Goal: Entertainment & Leisure: Browse casually

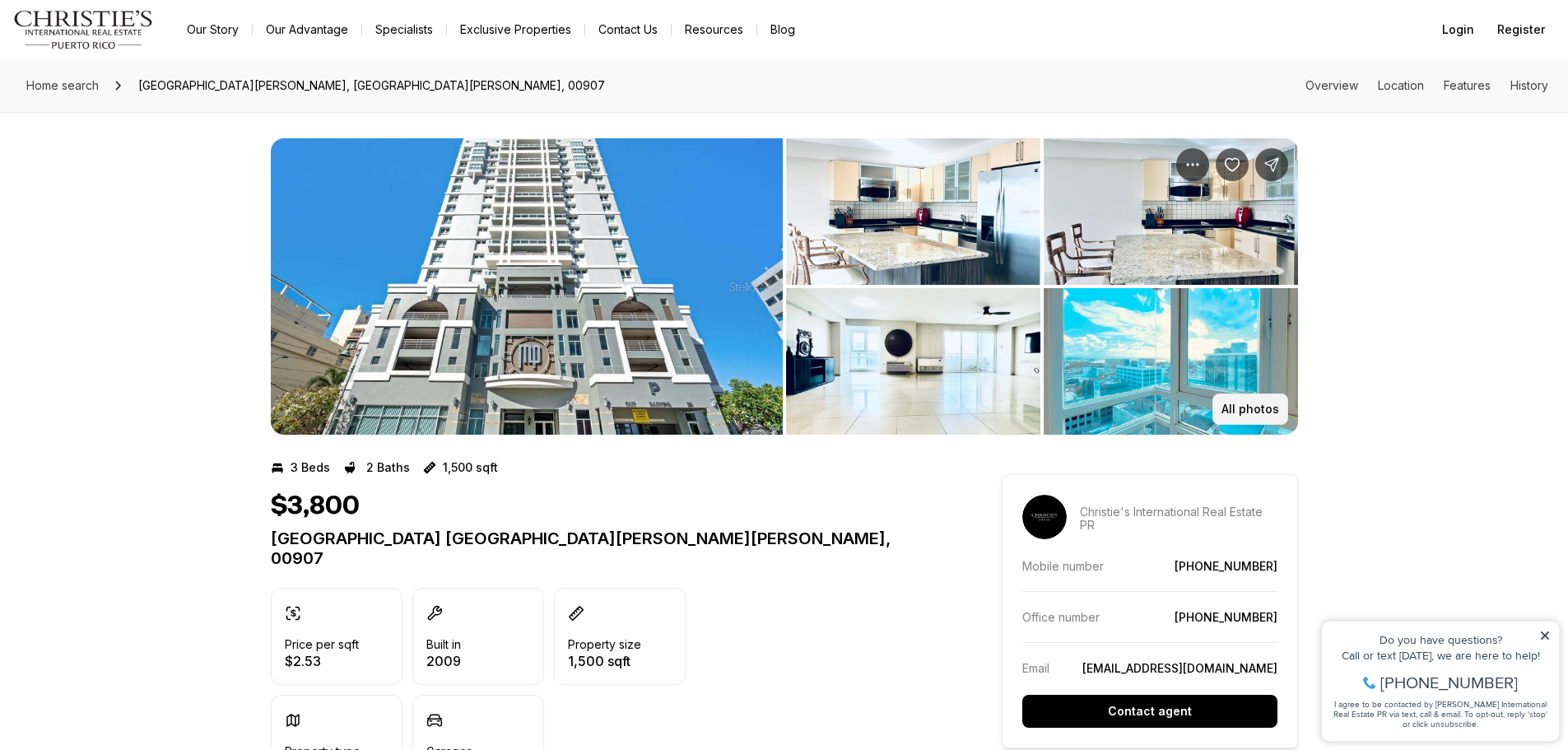
click at [1256, 403] on p "All photos" at bounding box center [1250, 410] width 58 height 14
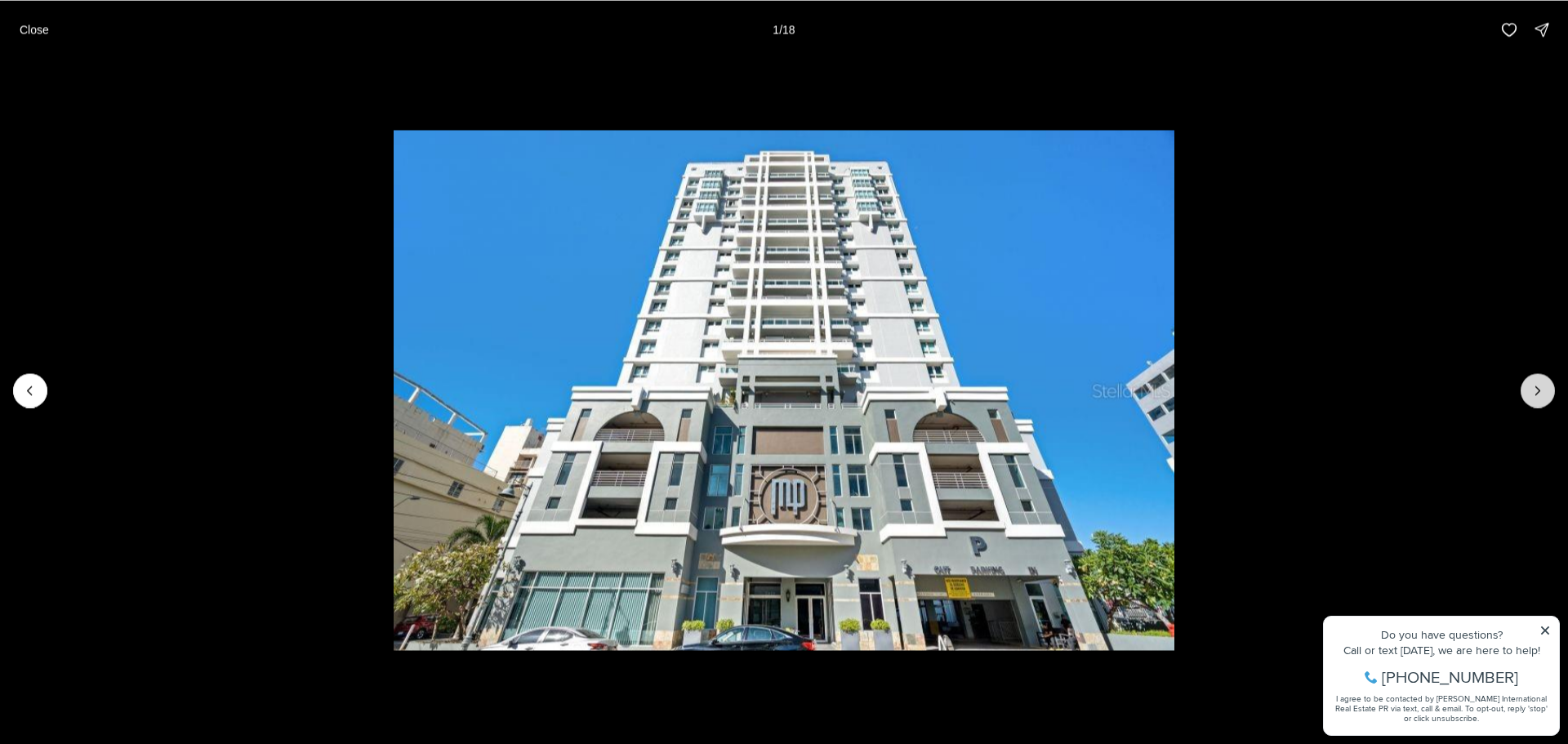
click at [1540, 385] on icon "Next slide" at bounding box center [1537, 390] width 16 height 16
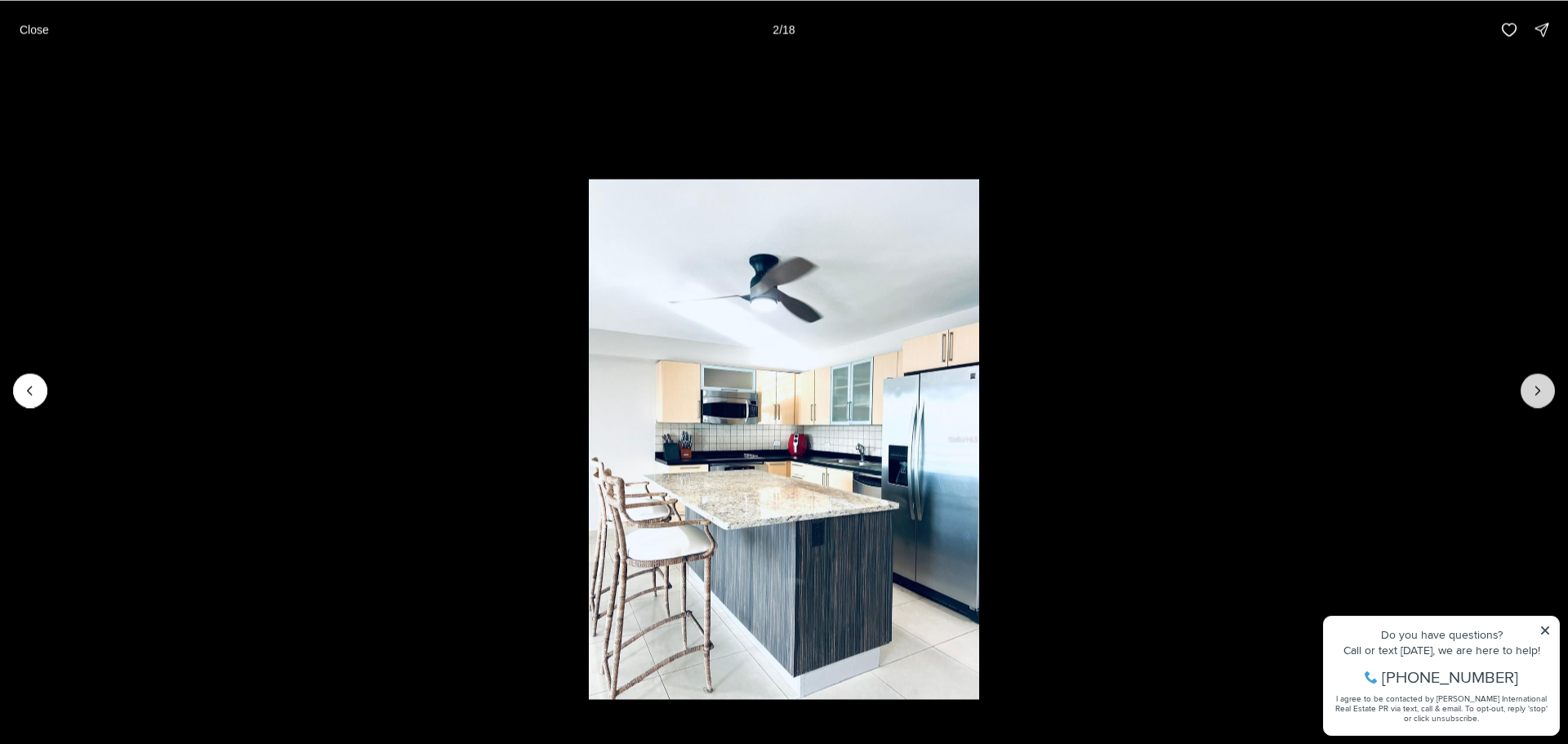
click at [1540, 385] on icon "Next slide" at bounding box center [1537, 390] width 16 height 16
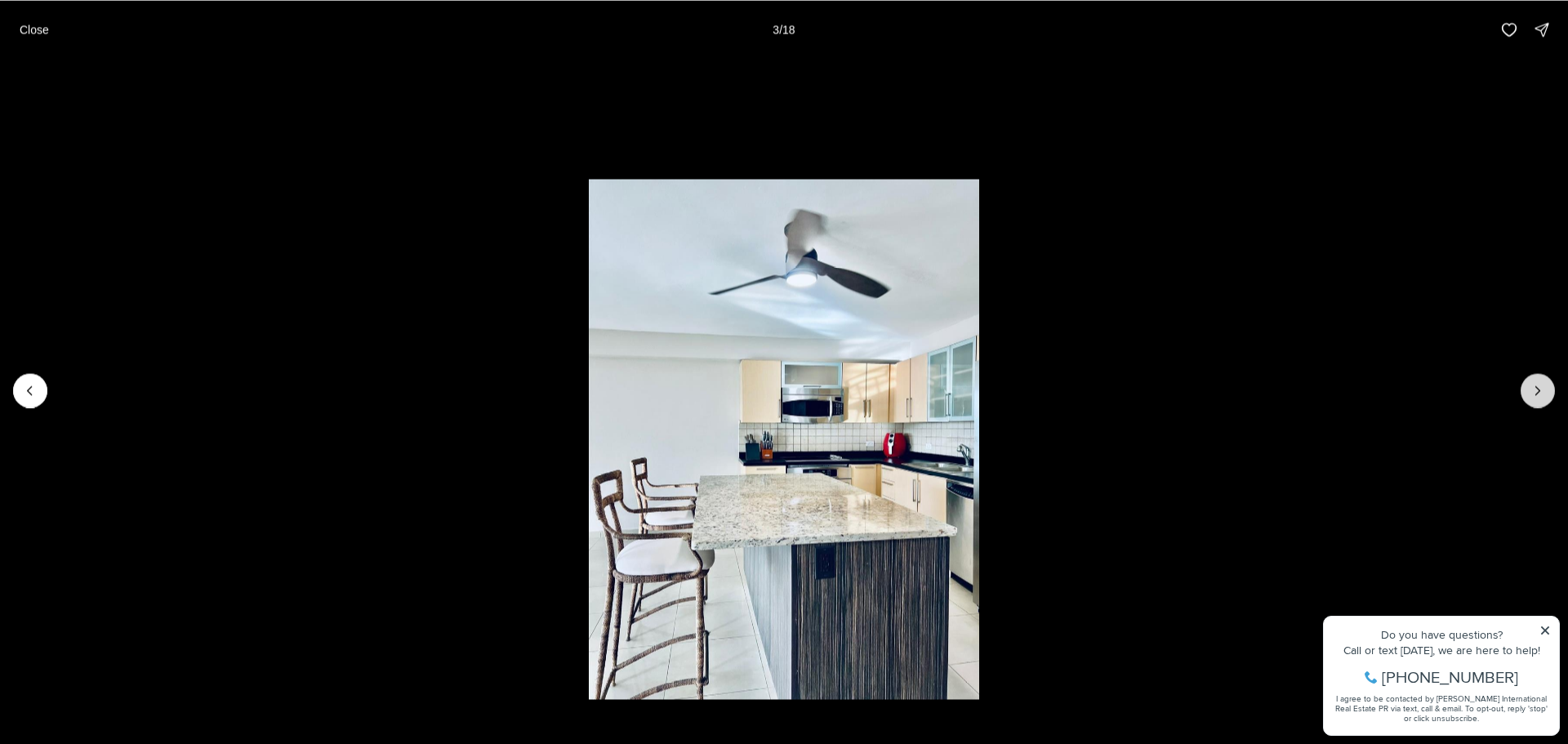
click at [1540, 385] on icon "Next slide" at bounding box center [1537, 390] width 16 height 16
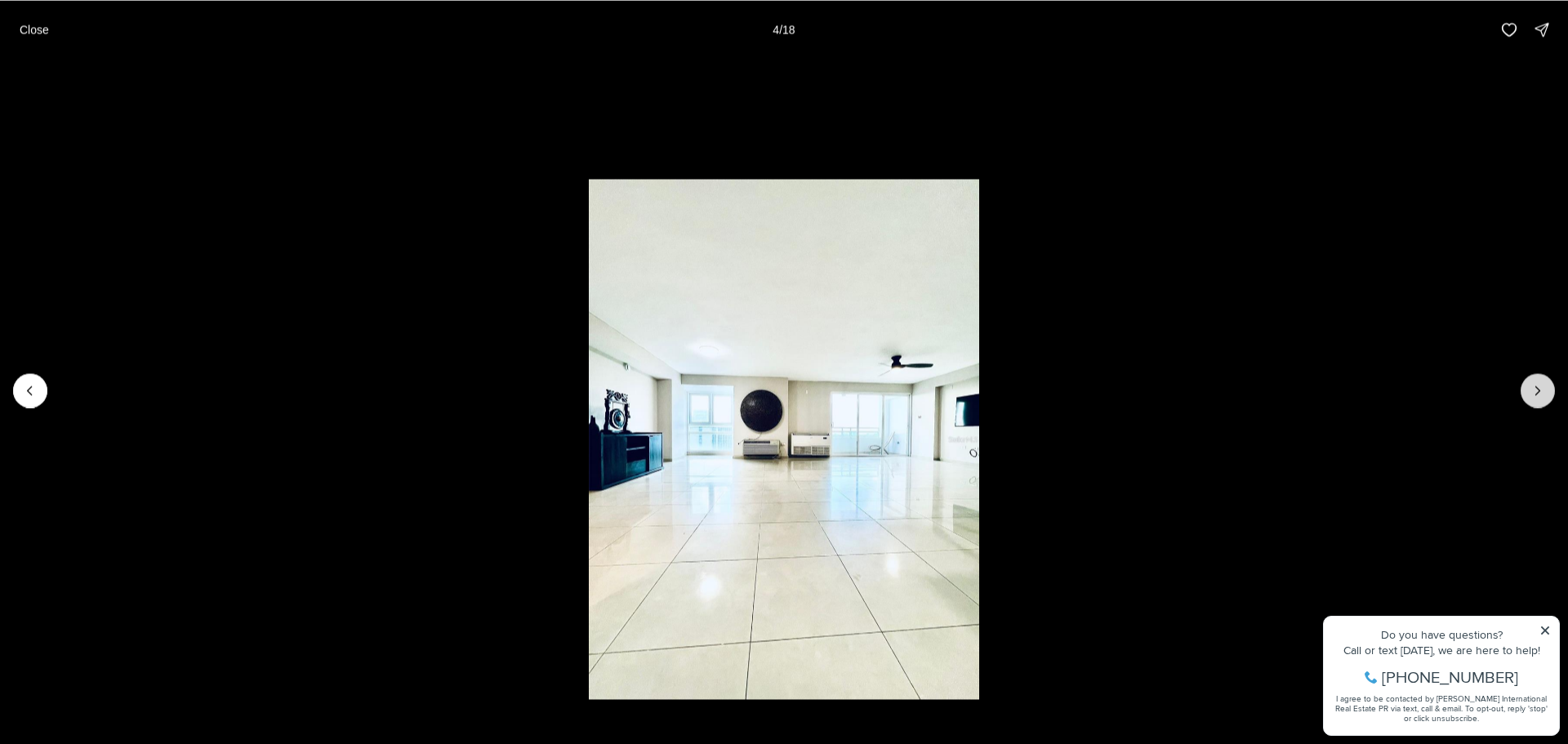
click at [1540, 385] on icon "Next slide" at bounding box center [1537, 390] width 16 height 16
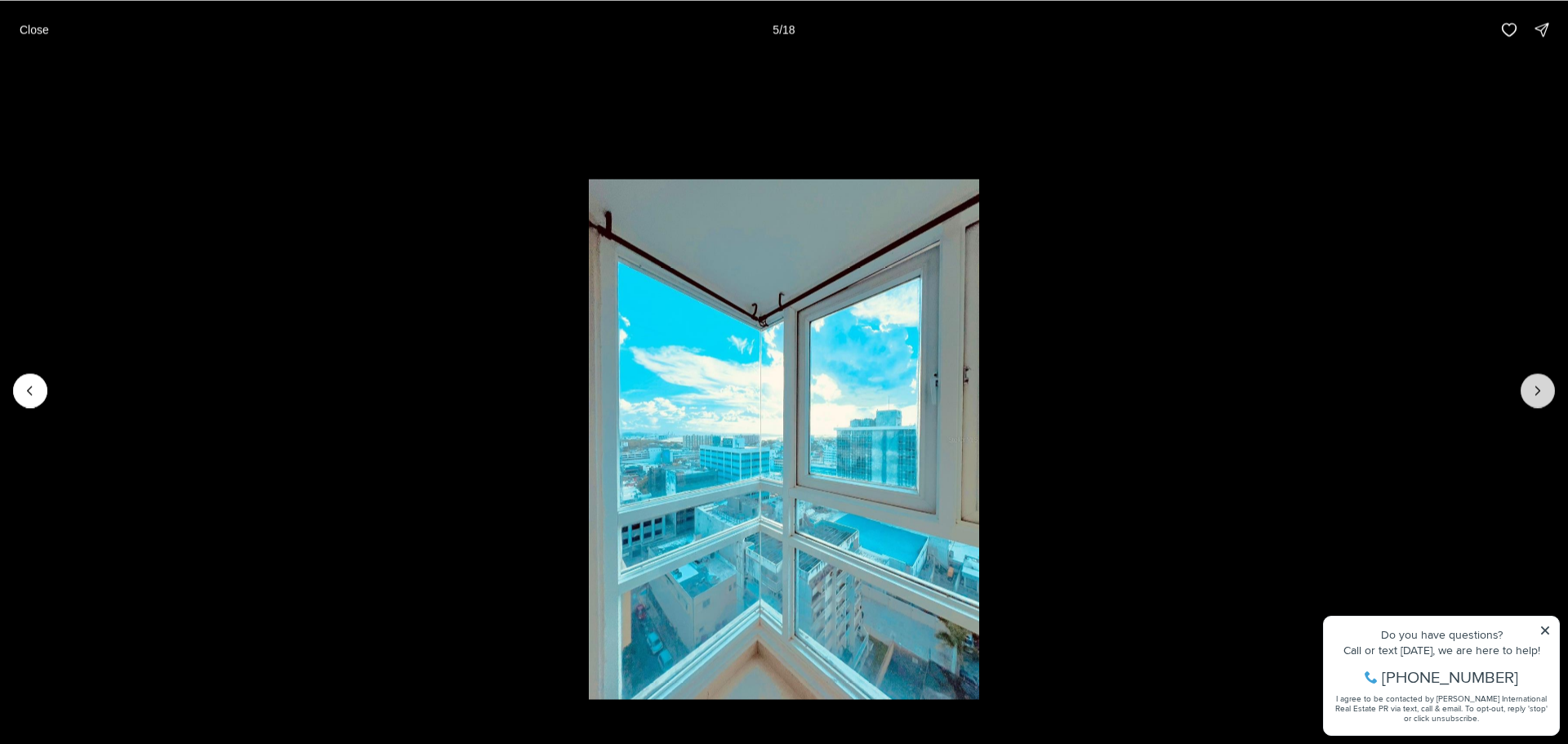
click at [1540, 385] on icon "Next slide" at bounding box center [1537, 390] width 16 height 16
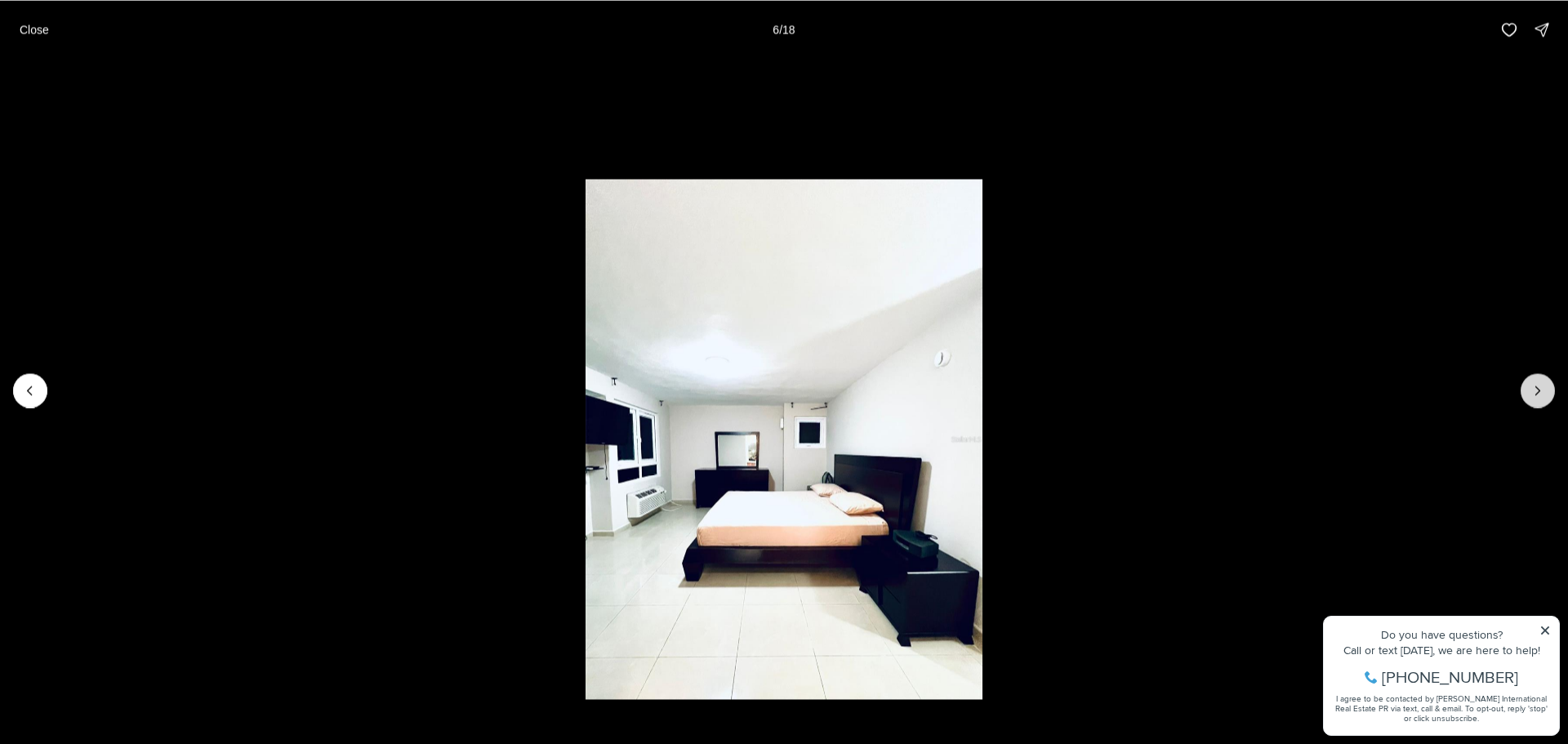
click at [1540, 385] on icon "Next slide" at bounding box center [1537, 390] width 16 height 16
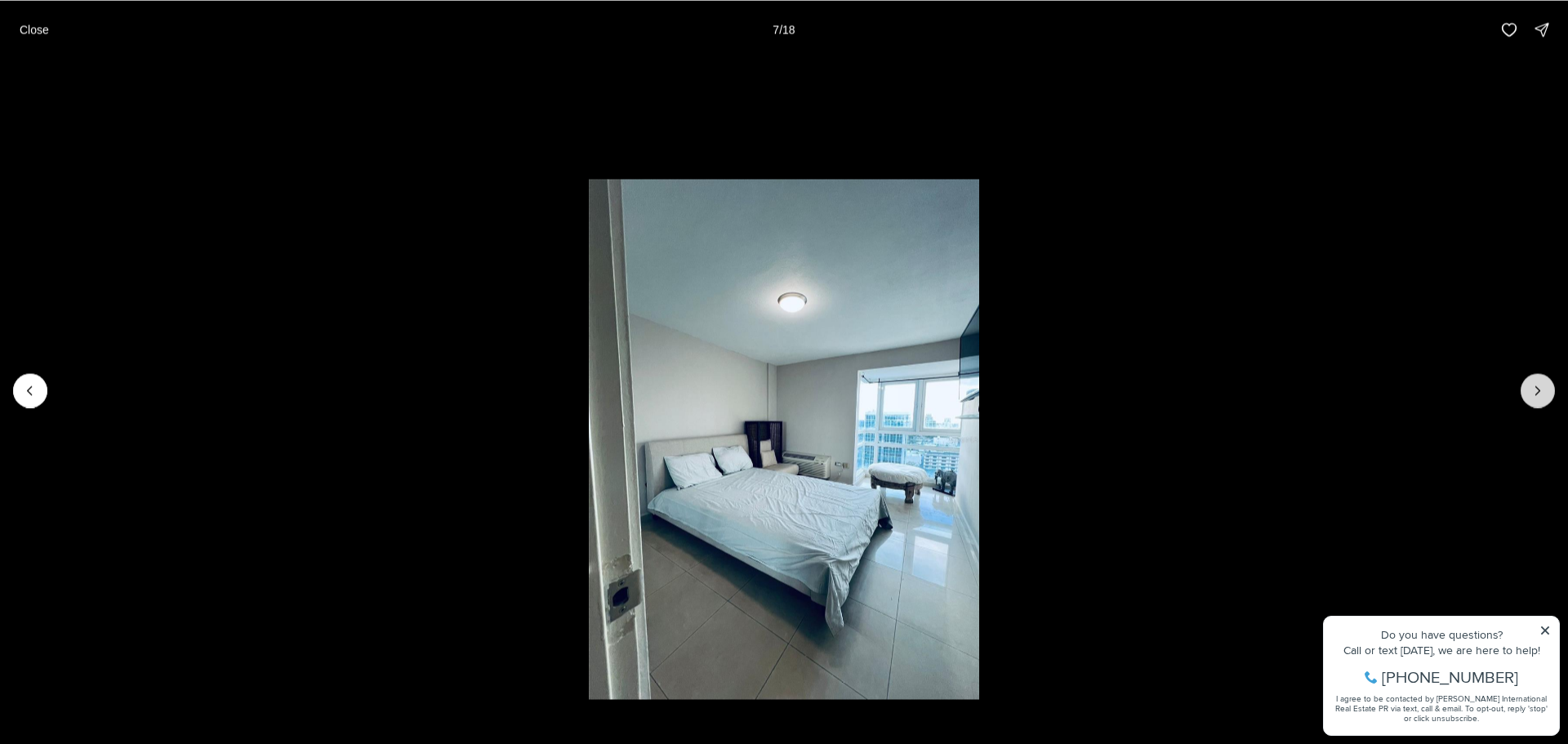
click at [1540, 385] on icon "Next slide" at bounding box center [1537, 390] width 16 height 16
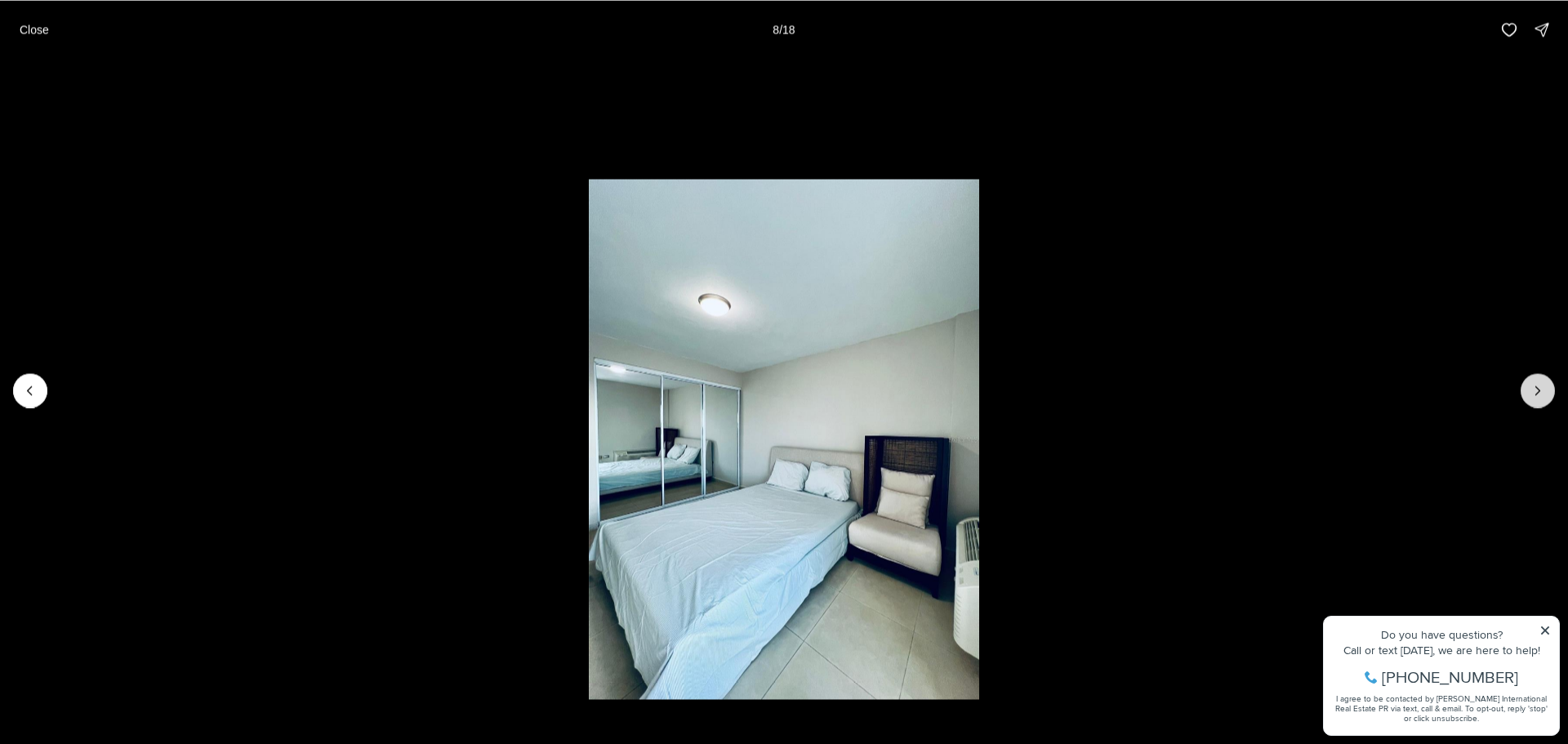
click at [1540, 385] on icon "Next slide" at bounding box center [1537, 390] width 16 height 16
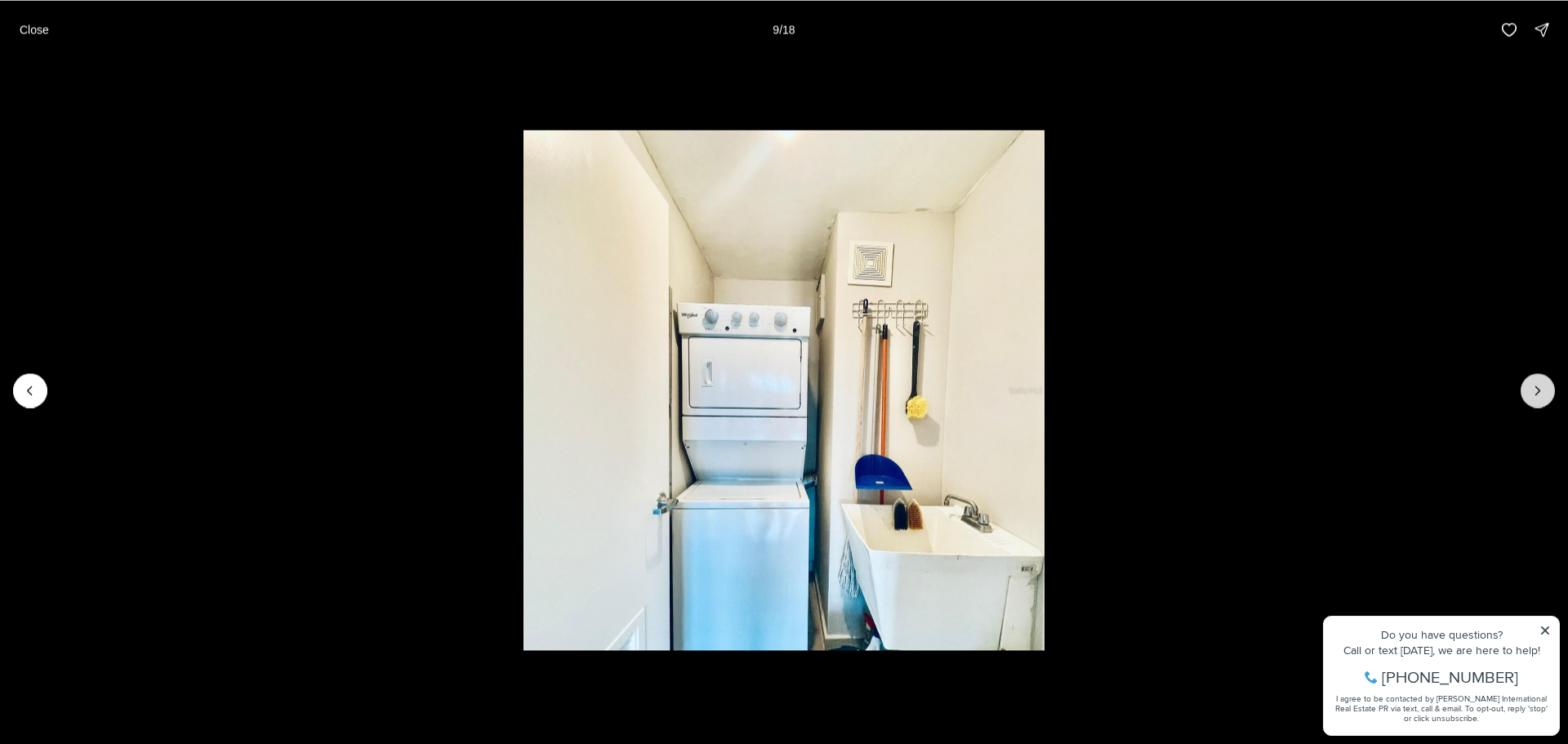
click at [1540, 385] on icon "Next slide" at bounding box center [1537, 390] width 16 height 16
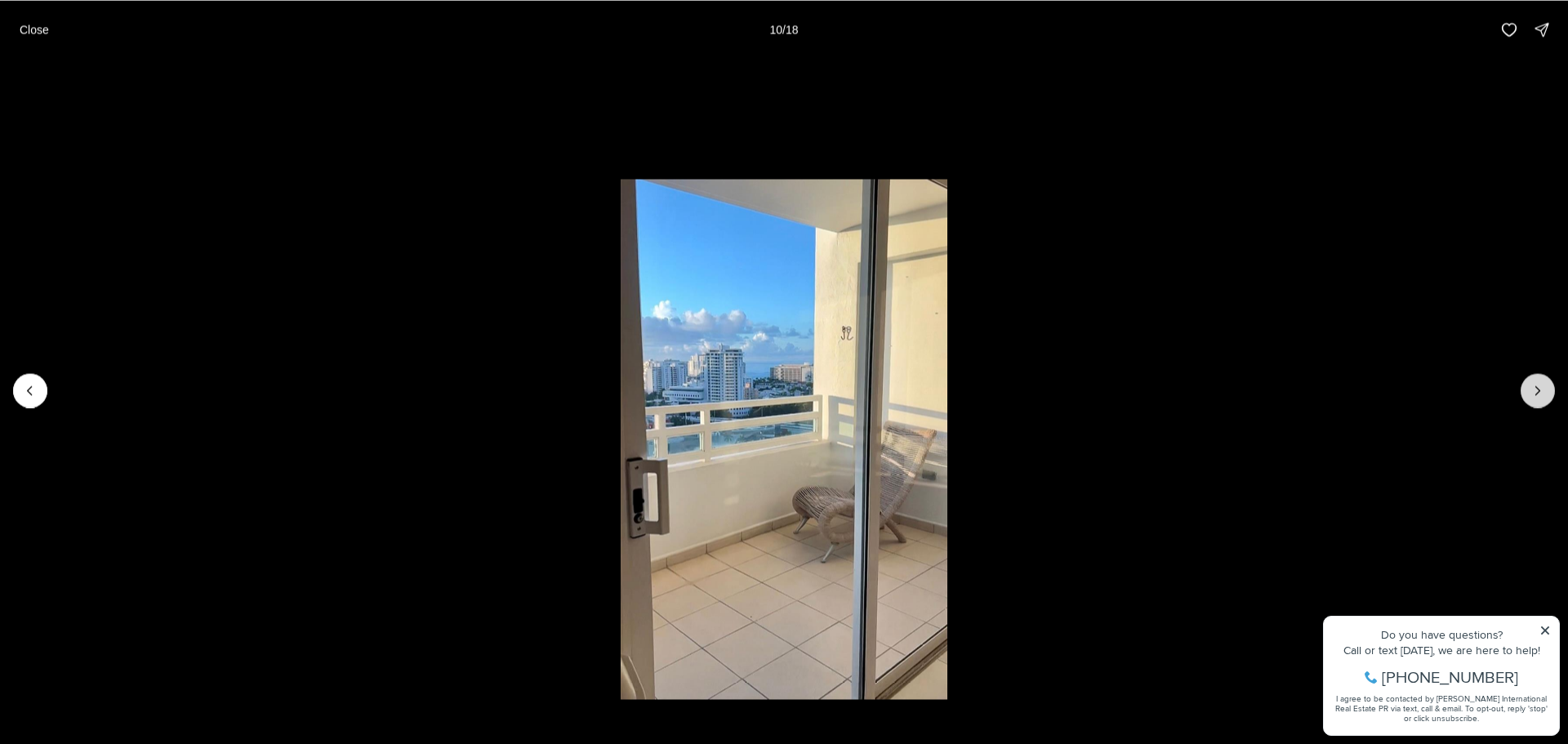
click at [1540, 385] on icon "Next slide" at bounding box center [1537, 390] width 16 height 16
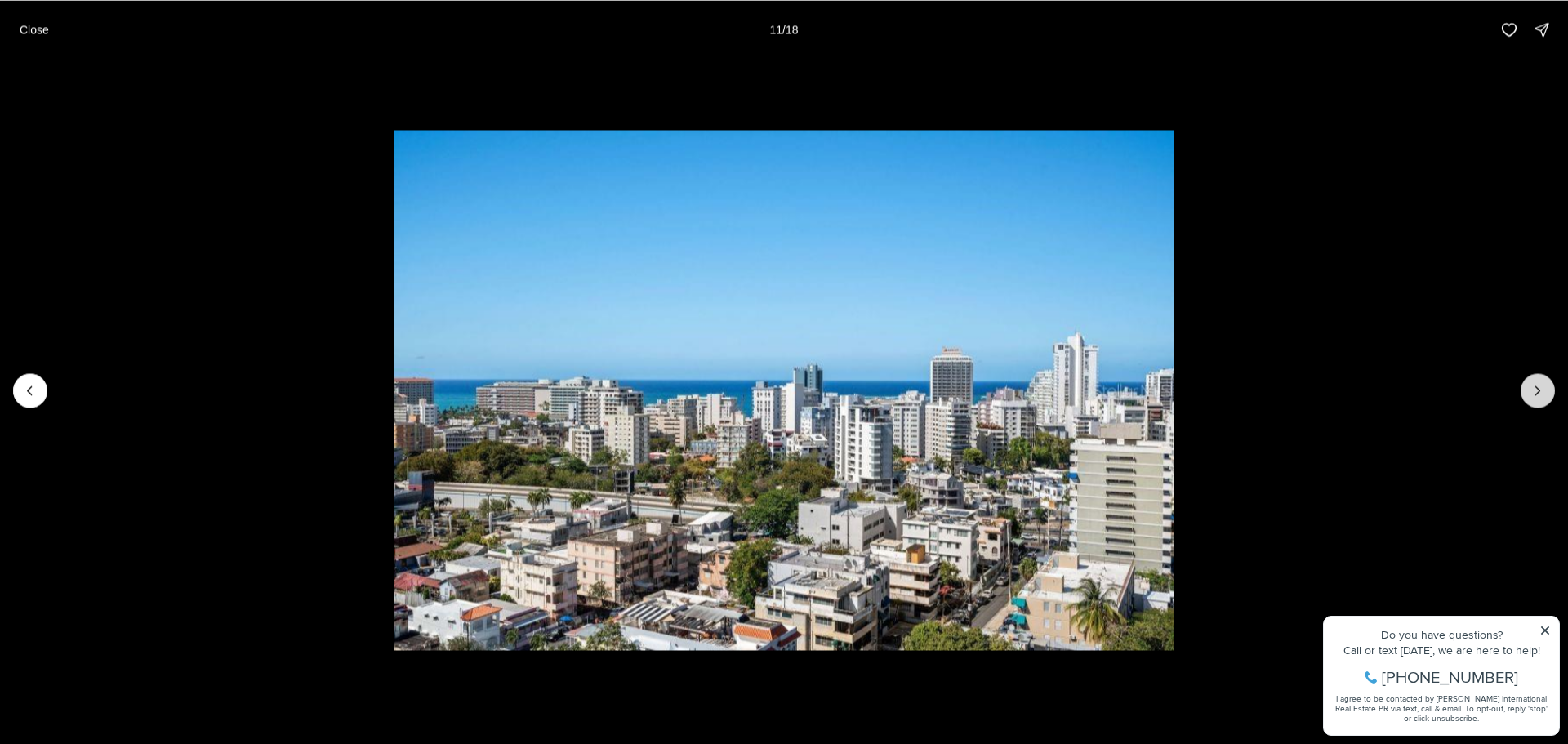
click at [1540, 385] on icon "Next slide" at bounding box center [1537, 390] width 16 height 16
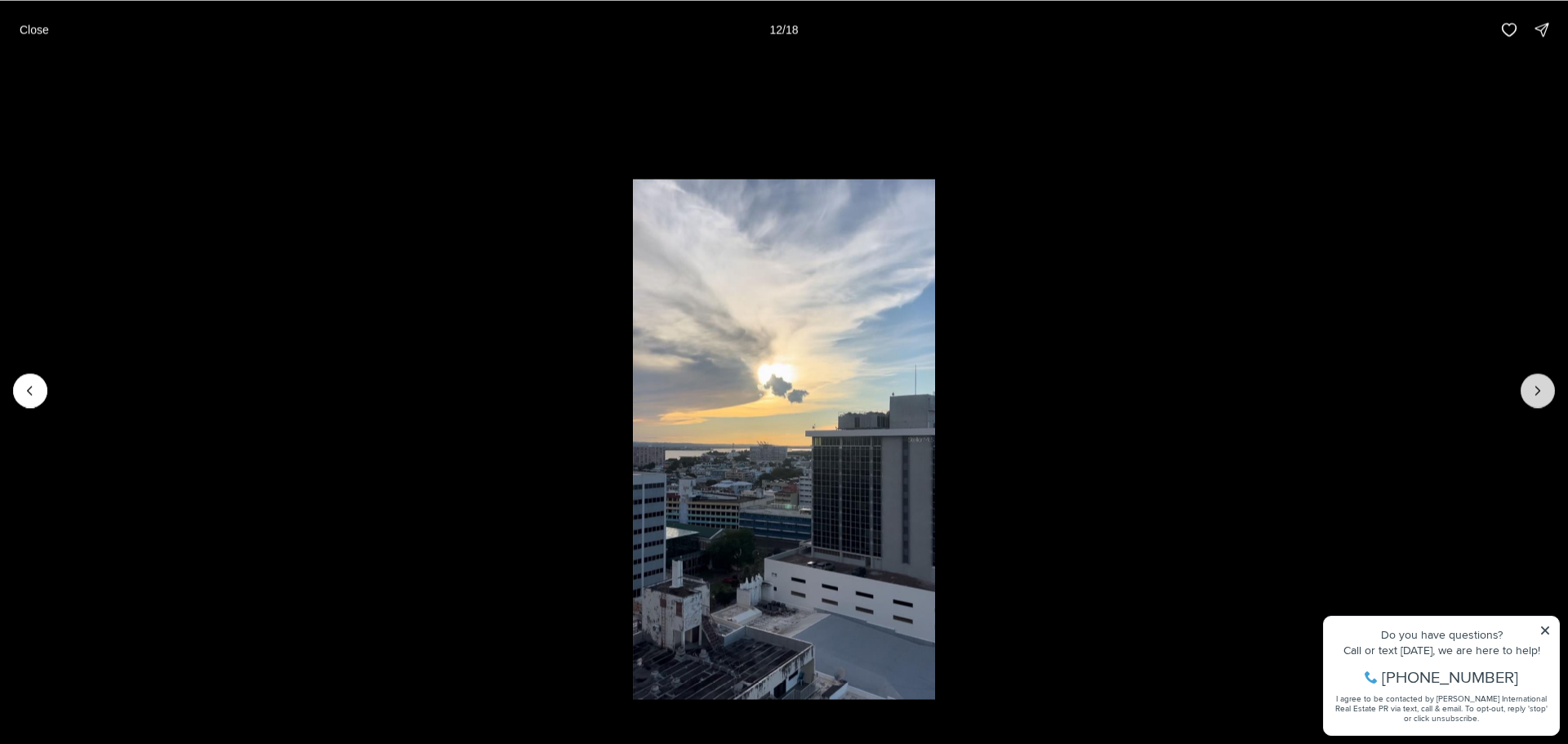
click at [1540, 385] on icon "Next slide" at bounding box center [1537, 390] width 16 height 16
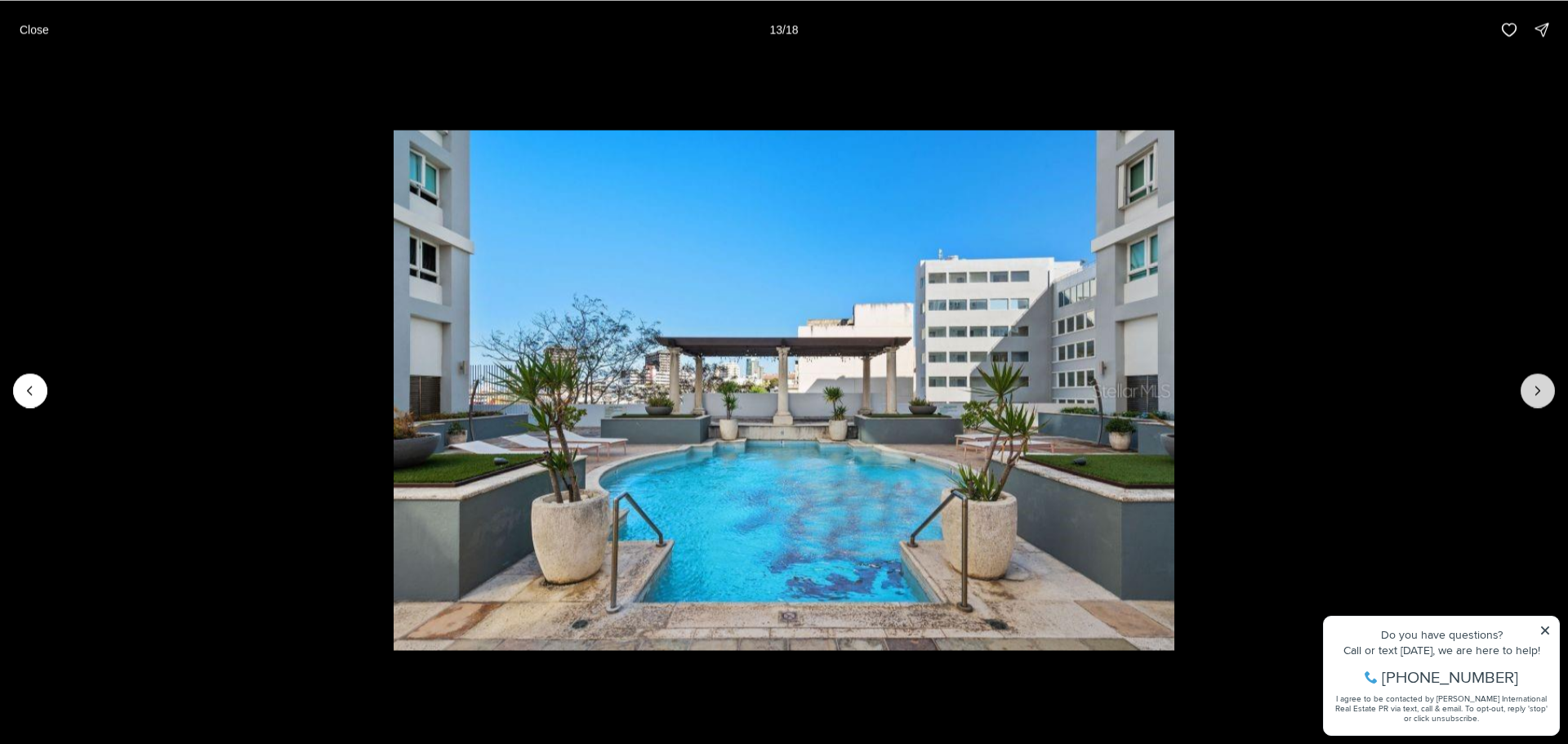
click at [1540, 385] on icon "Next slide" at bounding box center [1537, 390] width 16 height 16
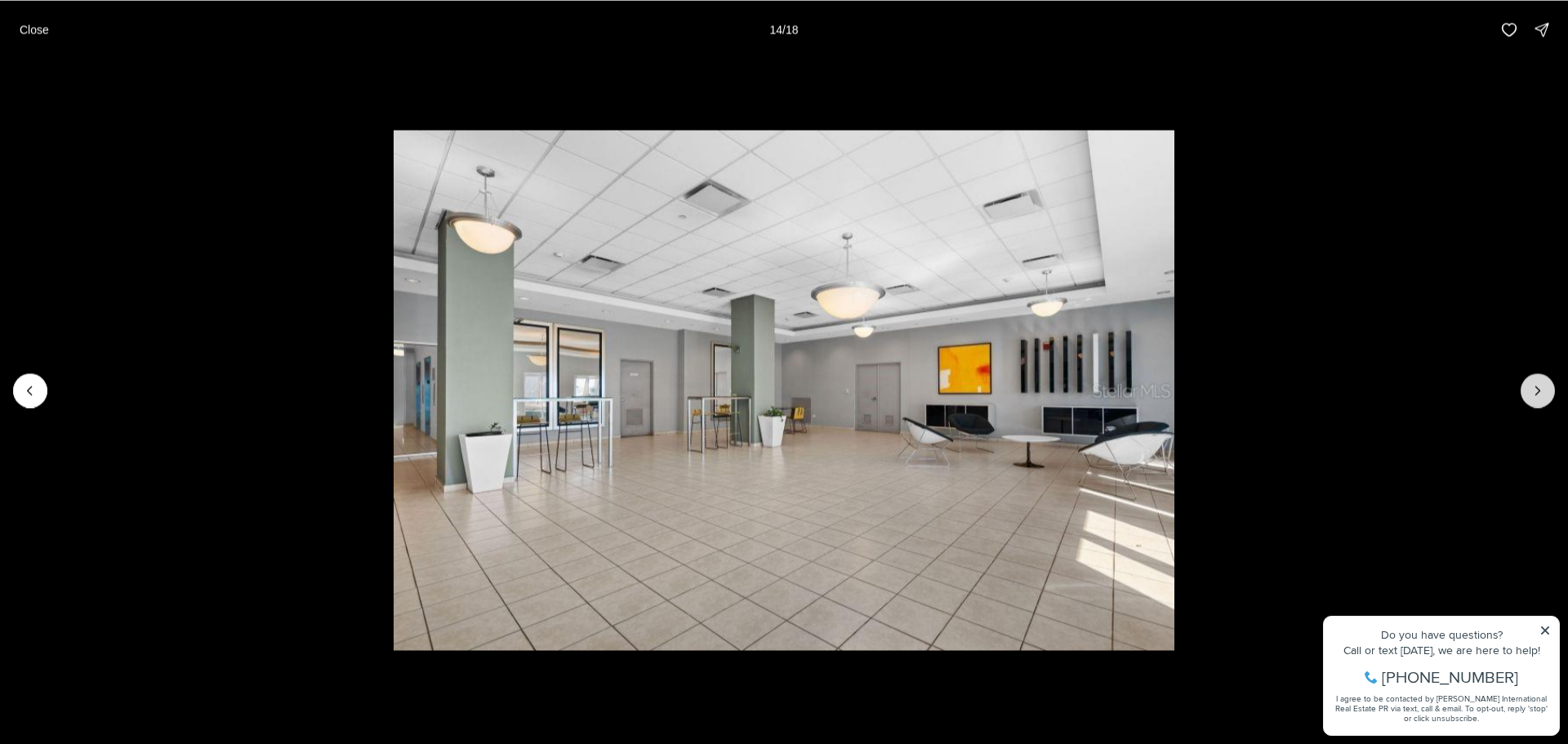
click at [1540, 385] on icon "Next slide" at bounding box center [1537, 390] width 16 height 16
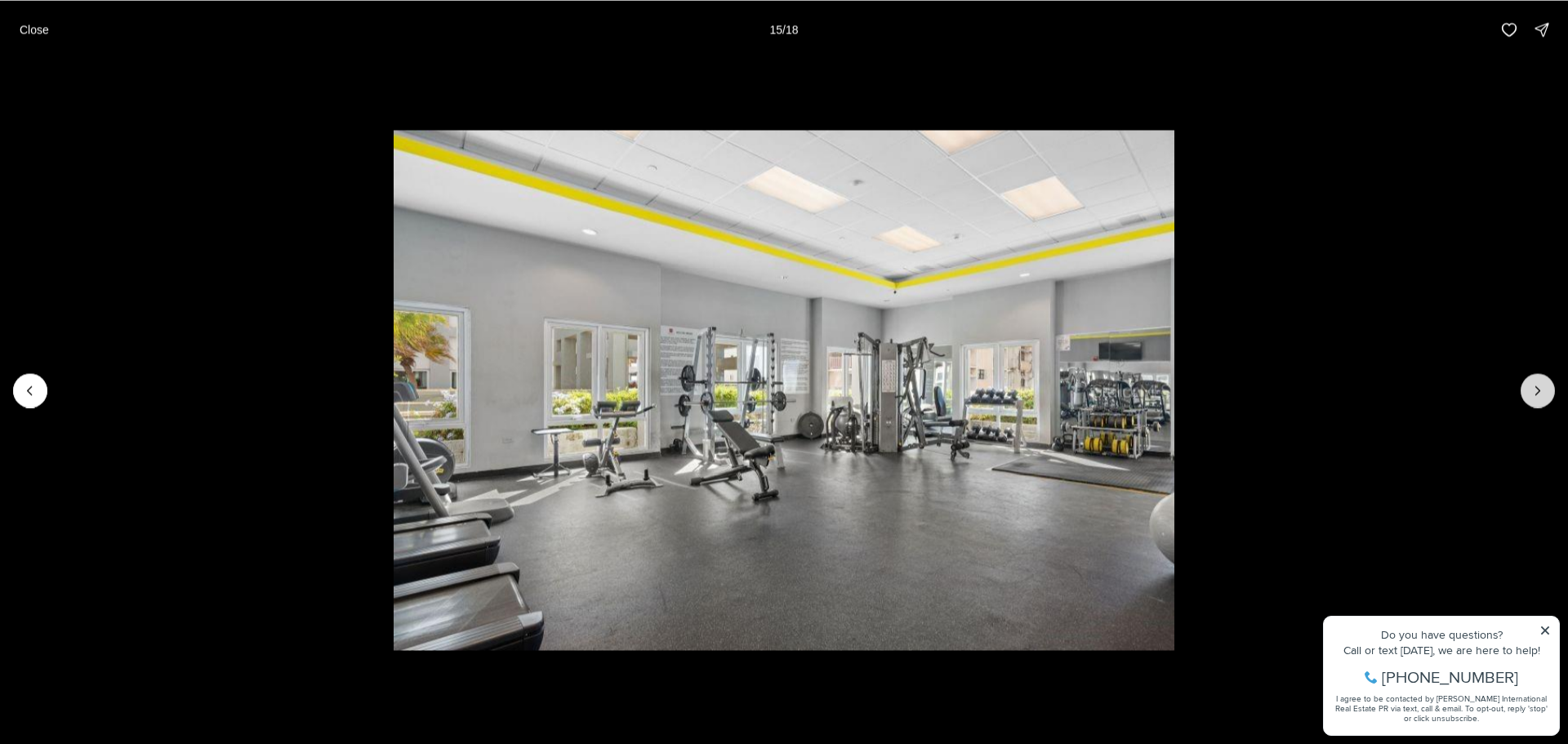
click at [1540, 385] on icon "Next slide" at bounding box center [1537, 390] width 16 height 16
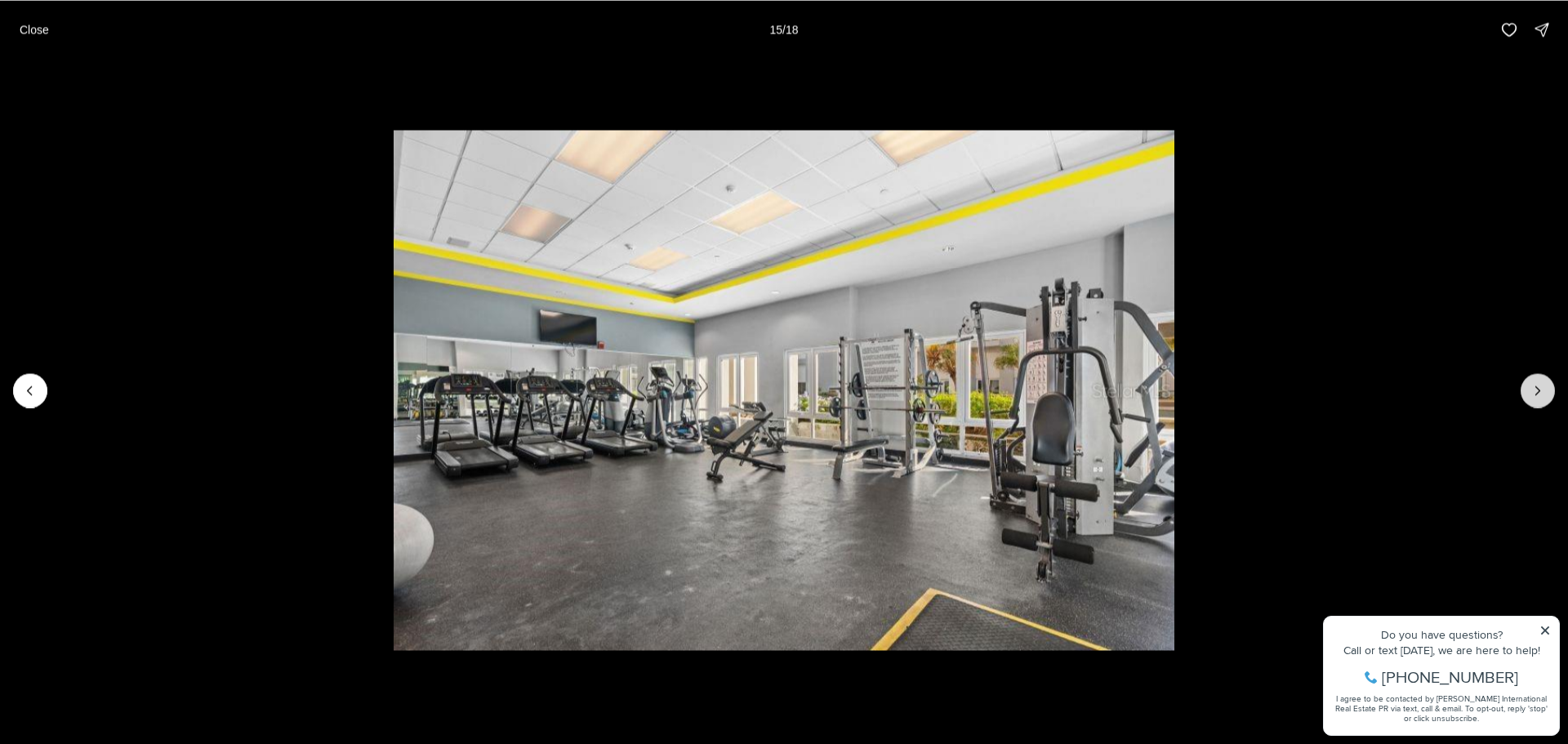
click at [1540, 385] on icon "Next slide" at bounding box center [1537, 390] width 16 height 16
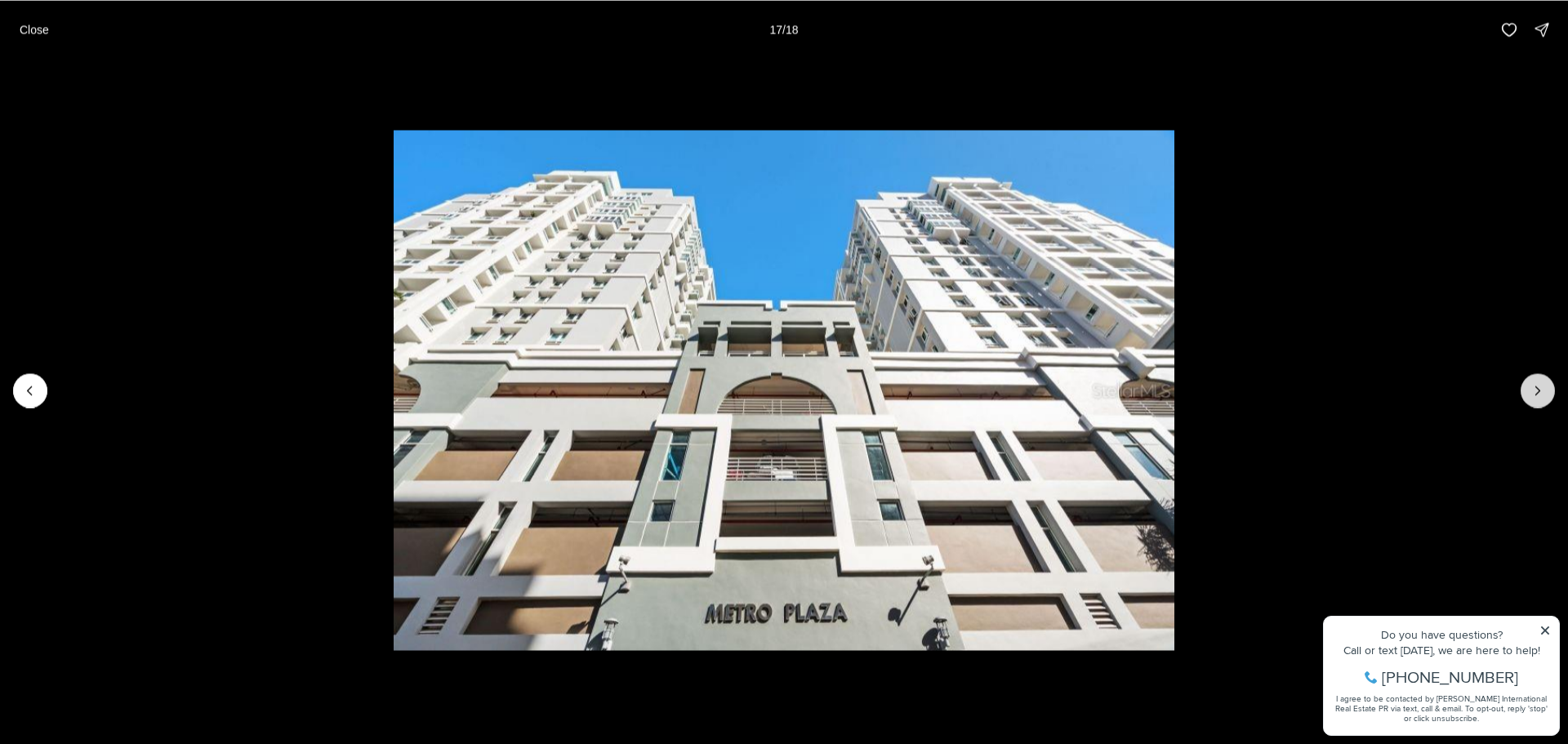
click at [1540, 385] on icon "Next slide" at bounding box center [1537, 390] width 16 height 16
